Goal: Task Accomplishment & Management: Use online tool/utility

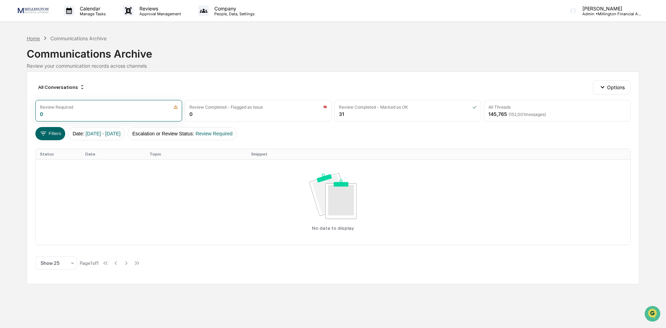
click at [33, 40] on div "Home" at bounding box center [33, 38] width 13 height 6
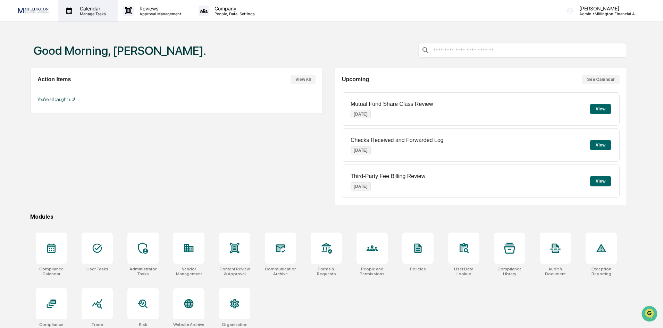
click at [84, 12] on p "Manage Tasks" at bounding box center [91, 13] width 35 height 5
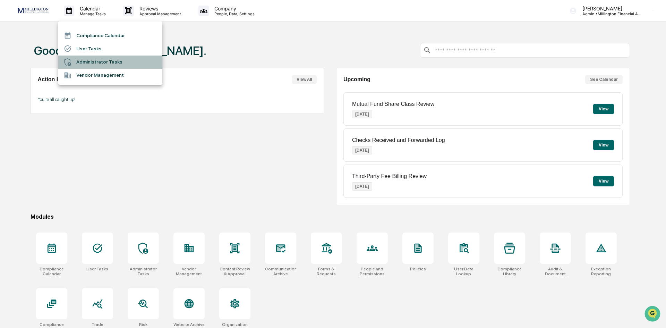
click at [82, 65] on li "Administrator Tasks" at bounding box center [110, 62] width 104 height 13
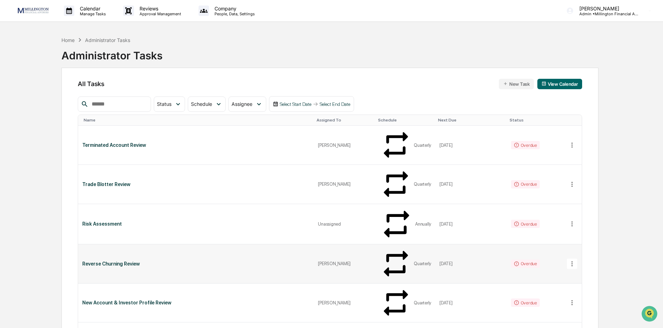
click at [114, 261] on div "Reverse Churning Review" at bounding box center [195, 264] width 227 height 6
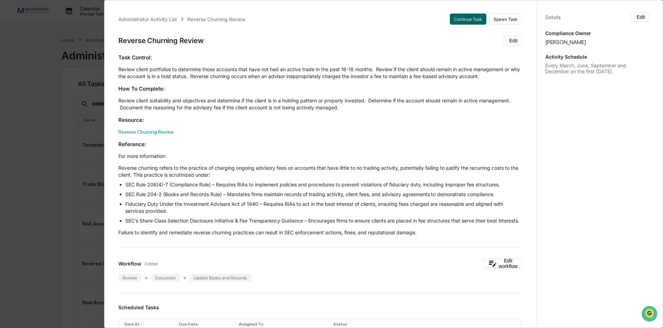
click at [36, 78] on div "Administrator Activity List Reverse Churning Review Continue Task Spawn Task Re…" at bounding box center [331, 164] width 663 height 328
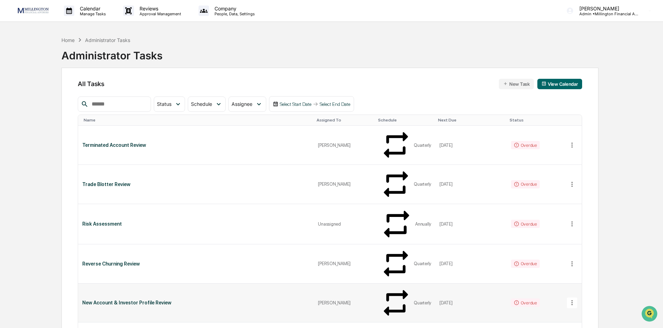
click at [145, 300] on div "New Account & Investor Profile Review" at bounding box center [195, 303] width 227 height 6
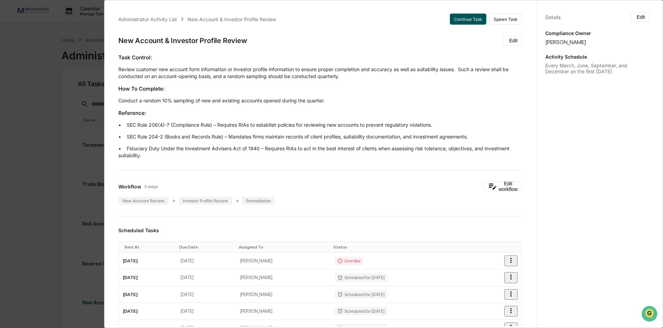
click at [458, 23] on button "Continue Task" at bounding box center [468, 19] width 36 height 11
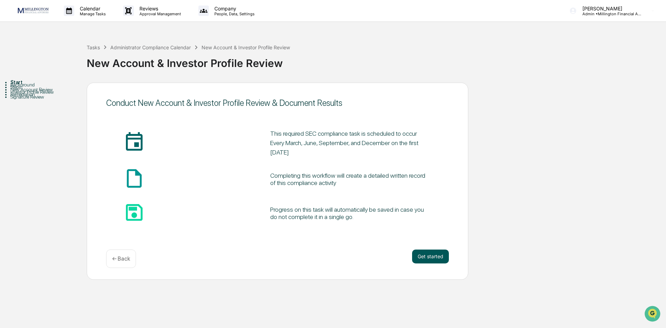
click at [437, 258] on button "Get started" at bounding box center [430, 256] width 37 height 14
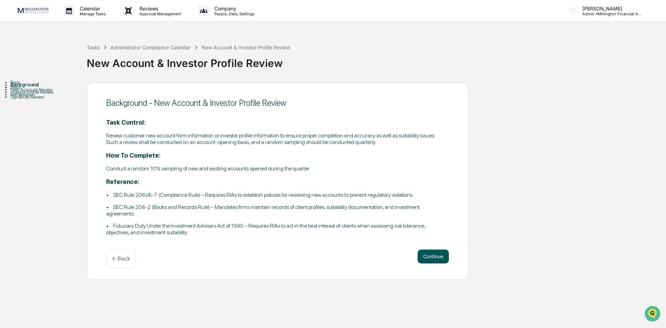
click at [422, 256] on button "Continue" at bounding box center [433, 256] width 31 height 14
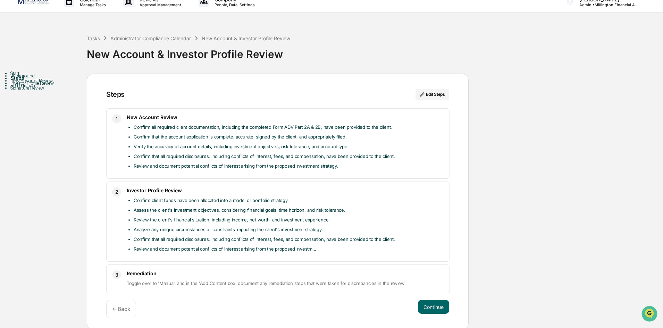
scroll to position [11, 0]
